Goal: Task Accomplishment & Management: Use online tool/utility

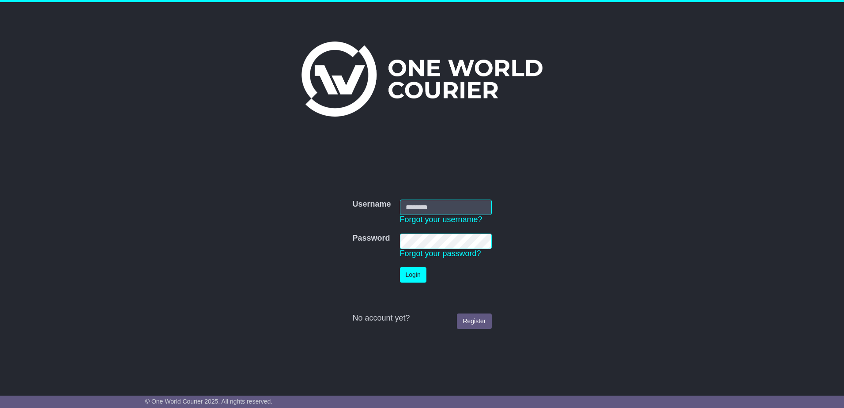
type input "**********"
click at [417, 274] on button "Login" at bounding box center [413, 274] width 26 height 15
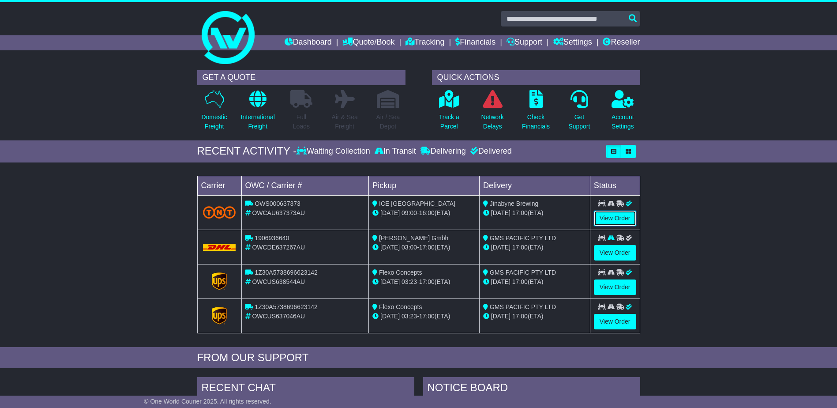
click at [613, 215] on link "View Order" at bounding box center [615, 218] width 42 height 15
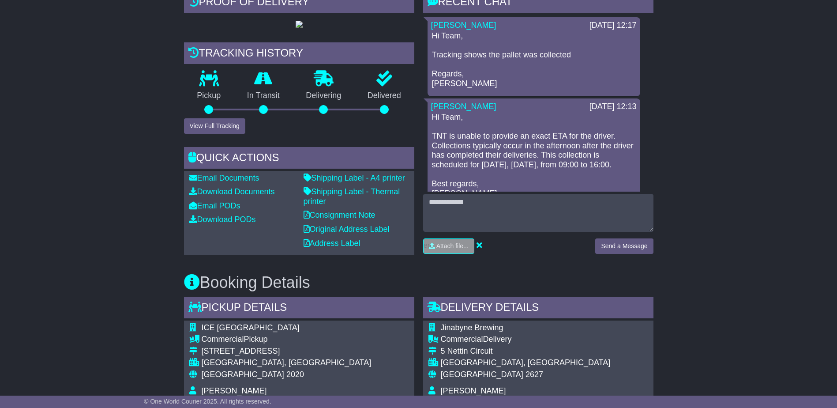
scroll to position [265, 0]
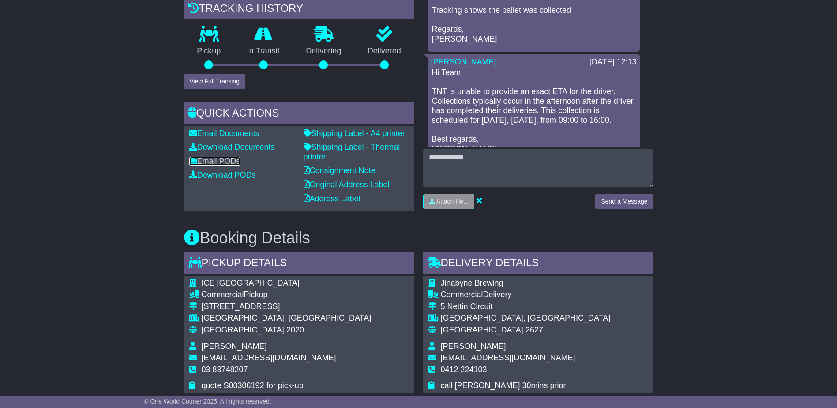
click at [221, 166] on link "Email PODs" at bounding box center [214, 161] width 51 height 9
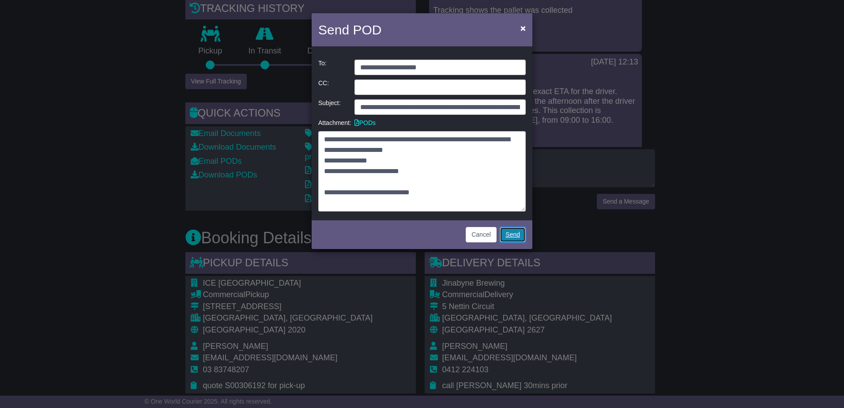
click at [515, 234] on link "Send" at bounding box center [513, 234] width 26 height 15
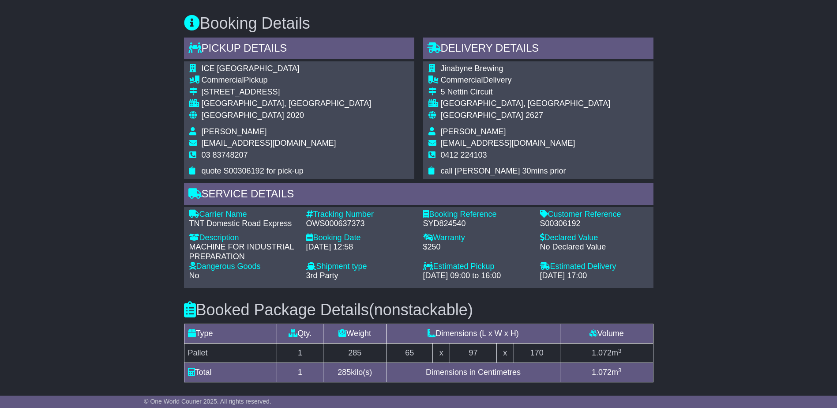
scroll to position [439, 0]
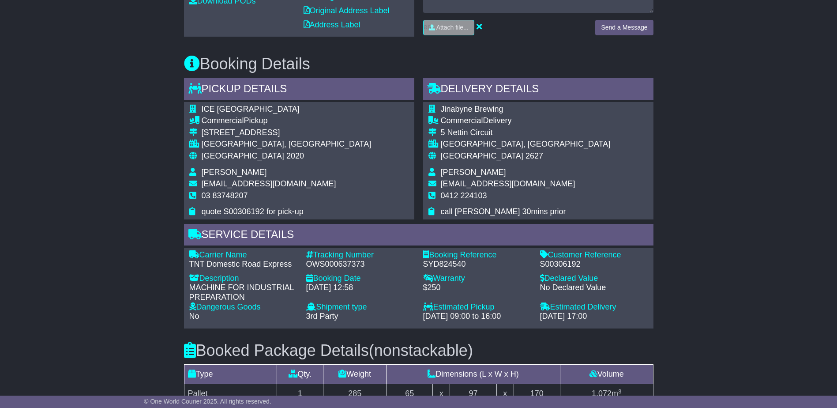
click at [449, 125] on span "Commercial" at bounding box center [462, 120] width 42 height 9
drag, startPoint x: 442, startPoint y: 147, endPoint x: 518, endPoint y: 149, distance: 75.9
click at [518, 126] on div "Commercial Delivery" at bounding box center [526, 121] width 170 height 10
drag, startPoint x: 518, startPoint y: 149, endPoint x: 464, endPoint y: 167, distance: 56.8
click at [464, 140] on td "5 Nettin Circuit" at bounding box center [526, 134] width 170 height 12
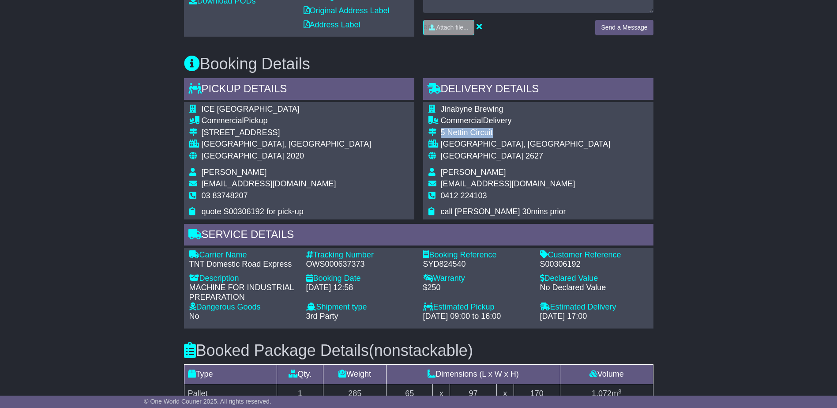
drag, startPoint x: 442, startPoint y: 162, endPoint x: 511, endPoint y: 161, distance: 68.4
click at [511, 138] on div "5 Nettin Circuit" at bounding box center [526, 133] width 170 height 10
copy div "5 Nettin Circuit"
click at [526, 160] on span "2627" at bounding box center [535, 155] width 18 height 9
drag, startPoint x: 442, startPoint y: 172, endPoint x: 482, endPoint y: 173, distance: 40.2
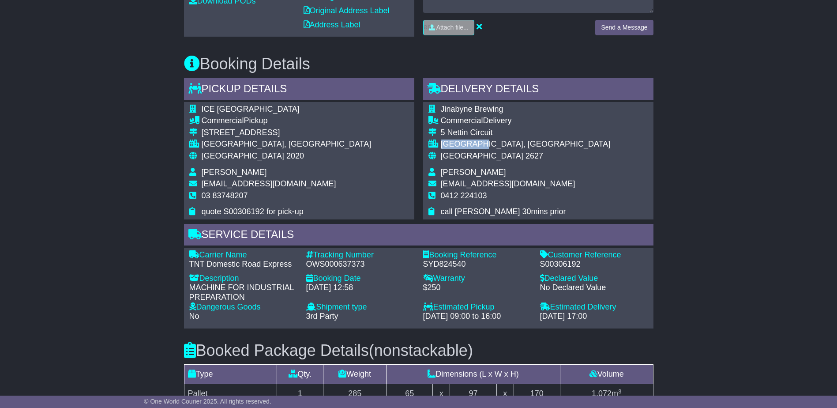
click at [482, 149] on div "[GEOGRAPHIC_DATA], [GEOGRAPHIC_DATA]" at bounding box center [526, 144] width 170 height 10
copy div "JINDABYNE"
drag, startPoint x: 442, startPoint y: 137, endPoint x: 503, endPoint y: 139, distance: 61.4
click at [503, 117] on td "Jinabyne Brewing" at bounding box center [526, 111] width 170 height 12
copy span "Jinabyne Brewing"
